Goal: Task Accomplishment & Management: Use online tool/utility

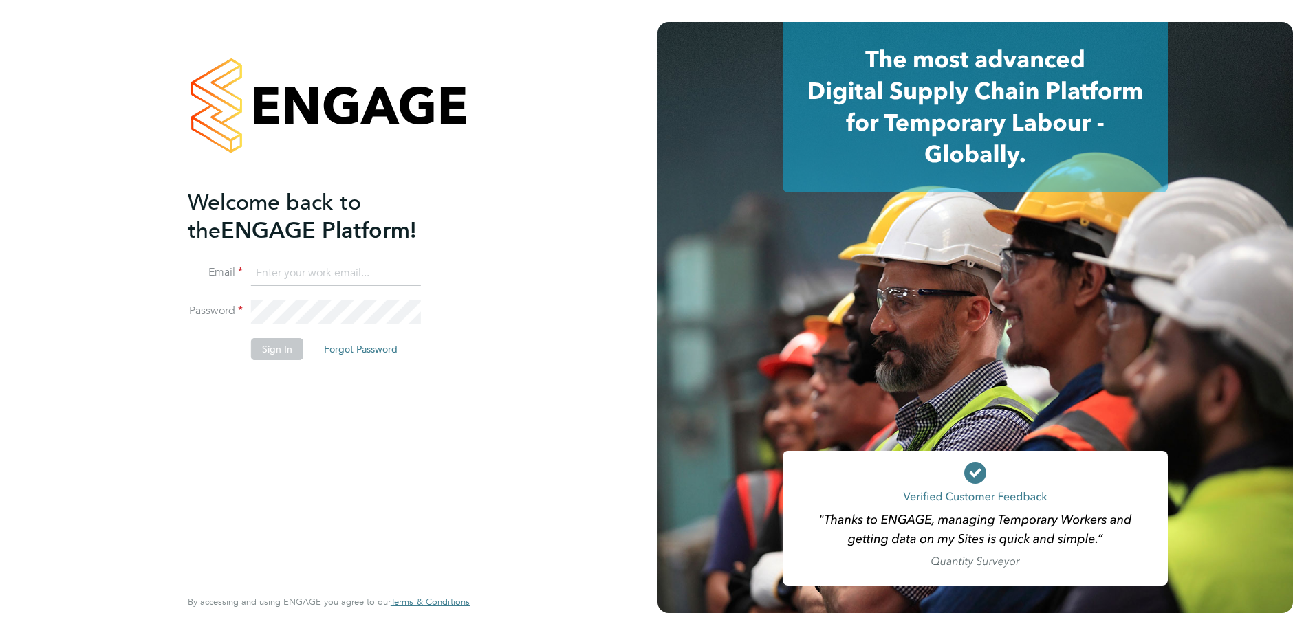
type input "[PERSON_NAME][EMAIL_ADDRESS][PERSON_NAME][DOMAIN_NAME]"
click at [269, 355] on button "Sign In" at bounding box center [277, 349] width 52 height 22
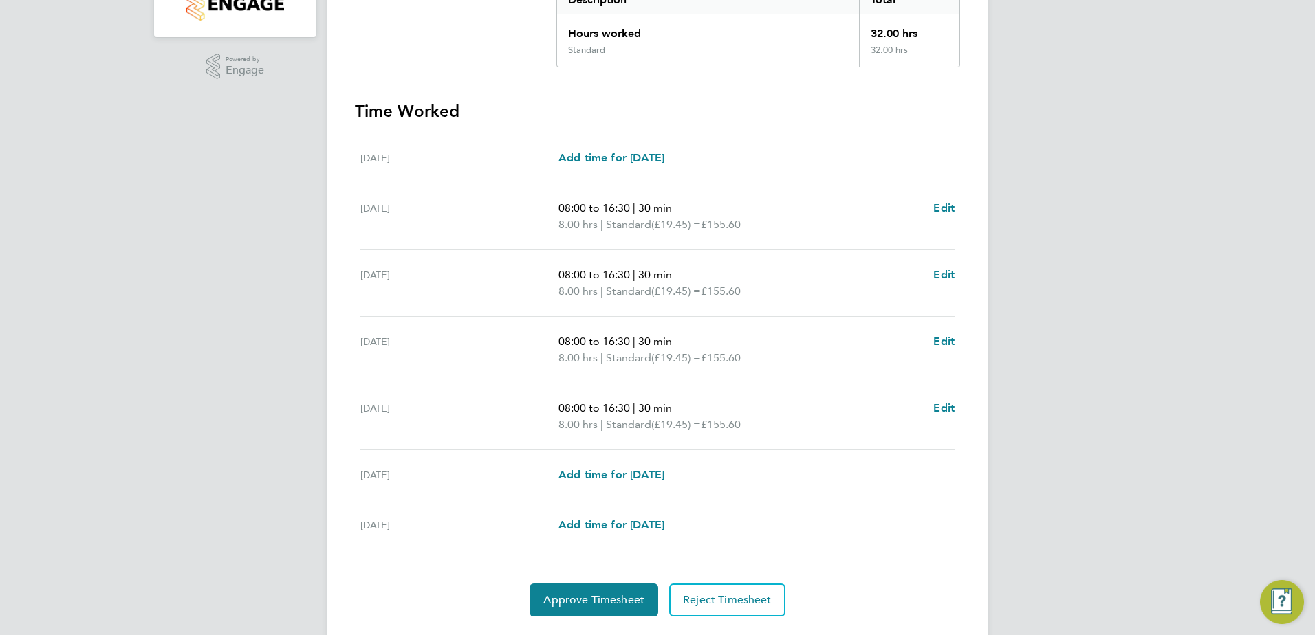
scroll to position [342, 0]
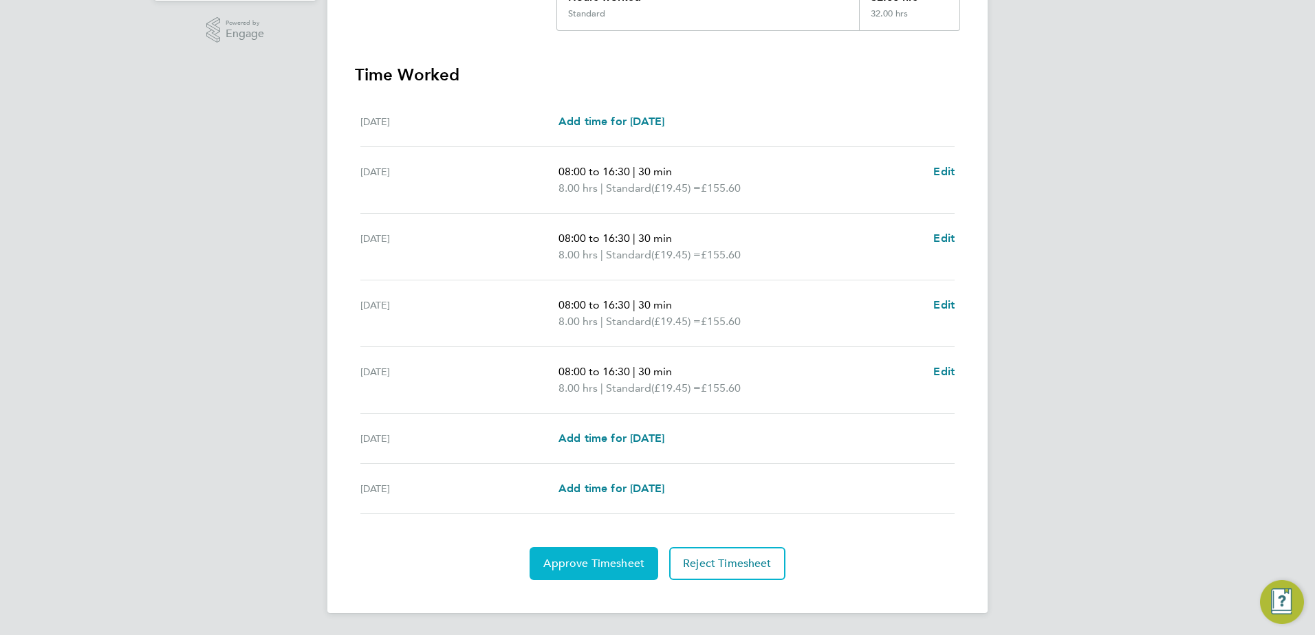
click at [615, 560] on span "Approve Timesheet" at bounding box center [593, 564] width 101 height 14
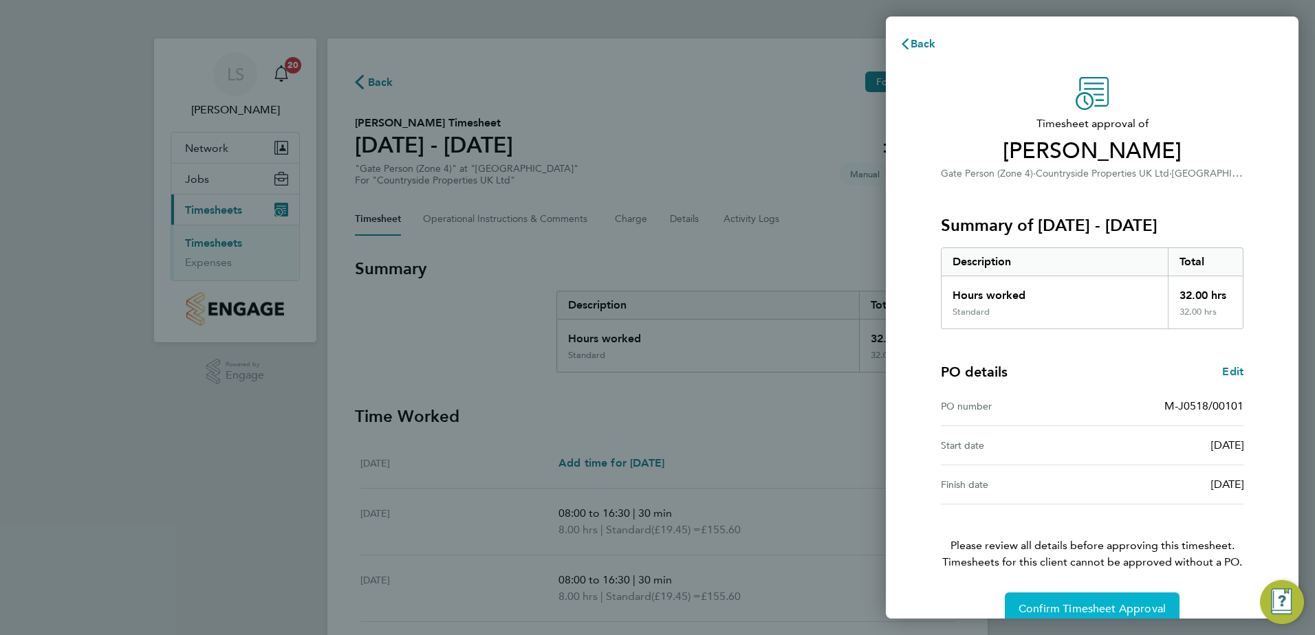
click at [1101, 606] on span "Confirm Timesheet Approval" at bounding box center [1091, 609] width 147 height 14
